Goal: Navigation & Orientation: Find specific page/section

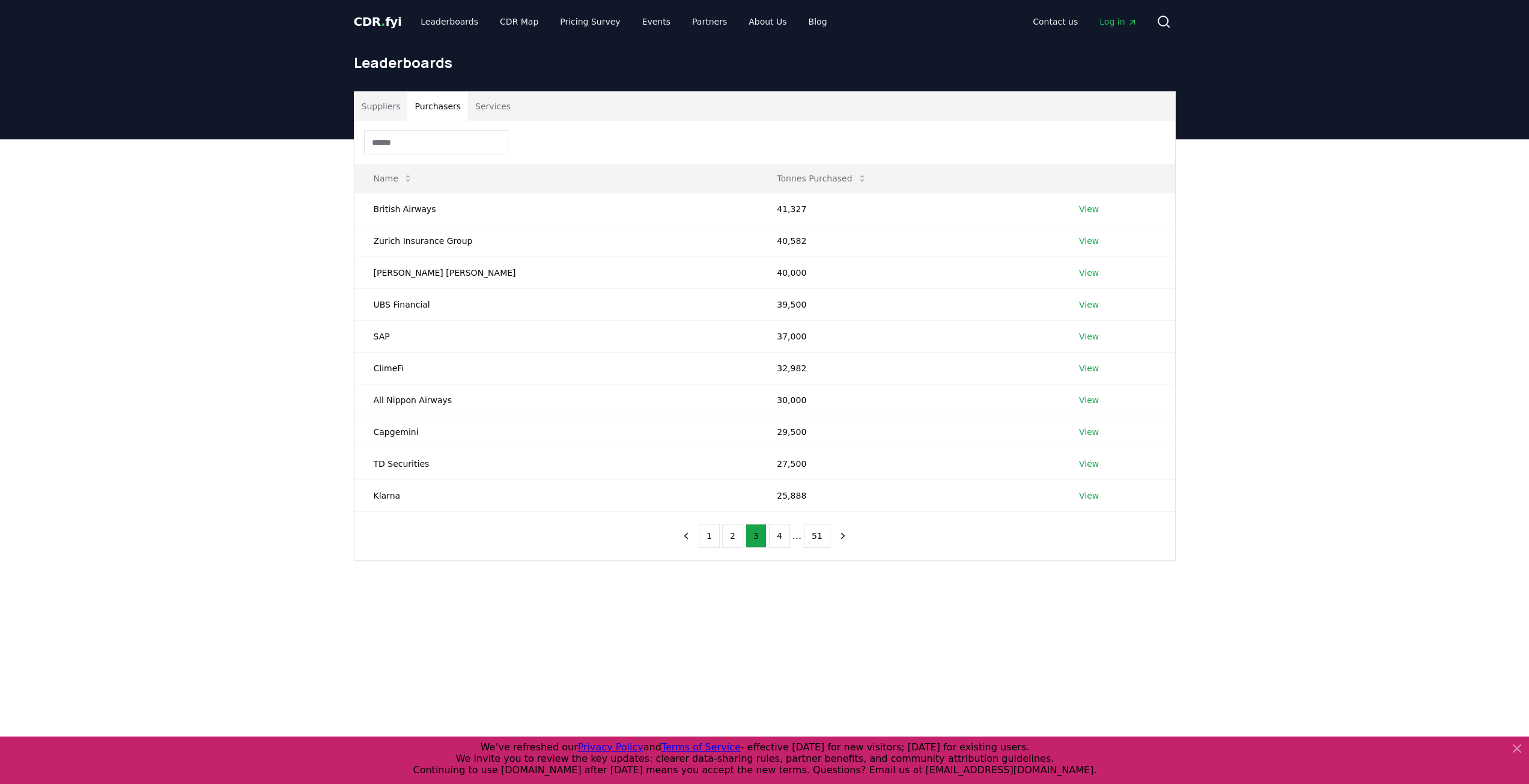
click at [796, 529] on li "..." at bounding box center [796, 536] width 9 height 15
click at [789, 531] on button "4" at bounding box center [779, 535] width 21 height 24
click at [706, 535] on button "1" at bounding box center [703, 535] width 21 height 24
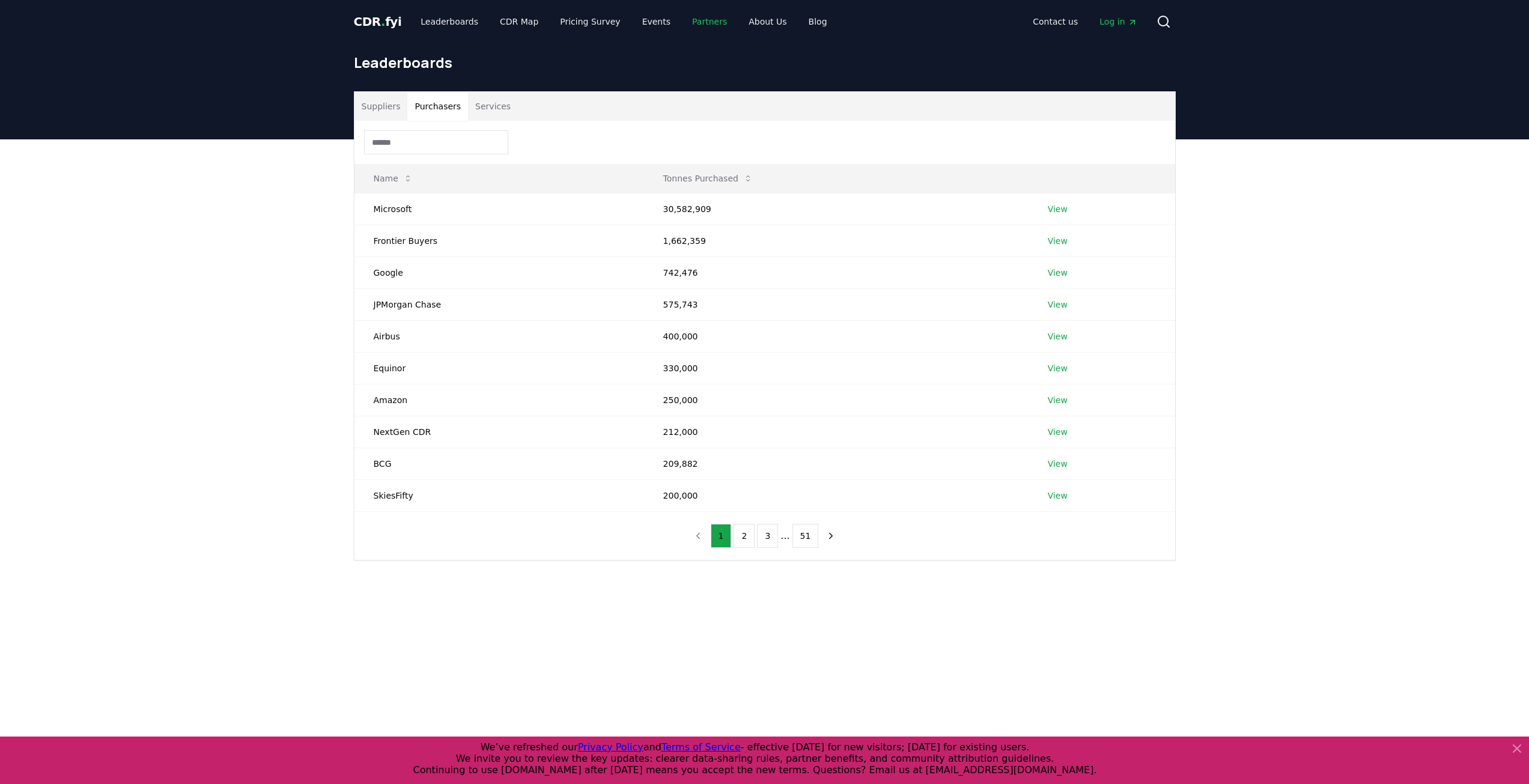
click at [683, 29] on link "Partners" at bounding box center [710, 21] width 54 height 21
